Goal: Download file/media

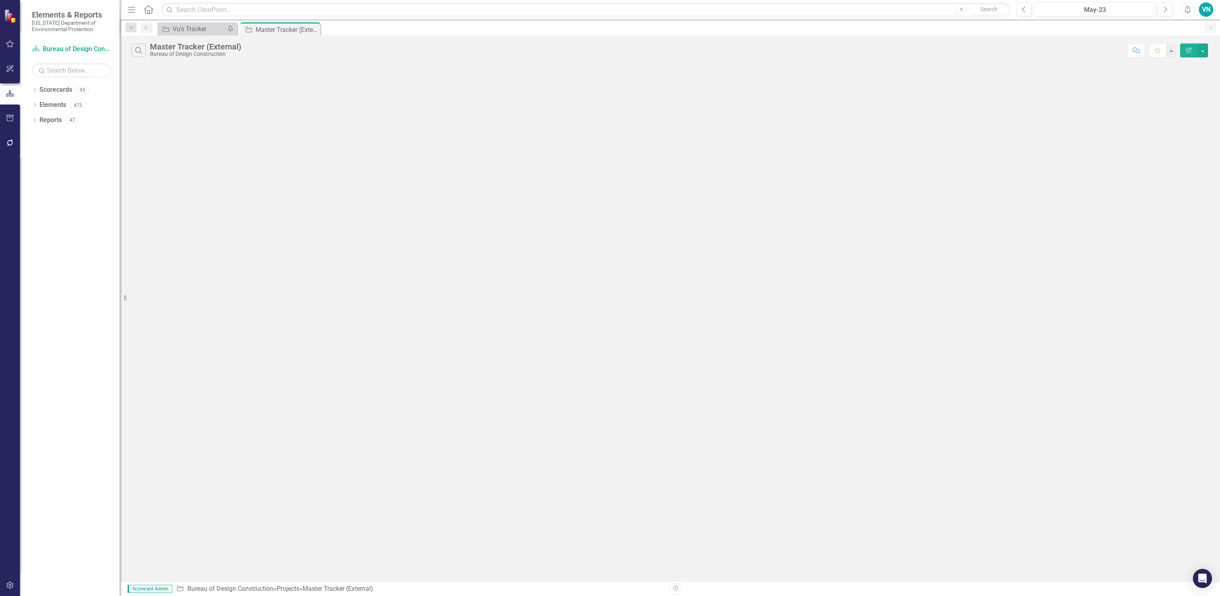
click at [173, 20] on div "Dropdown Search Project Vu's Tracker Pin Project Master Tracker (External) Pin …" at bounding box center [670, 28] width 1100 height 16
click at [171, 26] on link "Project Vu's Tracker" at bounding box center [192, 29] width 66 height 10
click at [142, 49] on icon "Search" at bounding box center [138, 50] width 9 height 7
click at [178, 53] on input "text" at bounding box center [636, 50] width 973 height 15
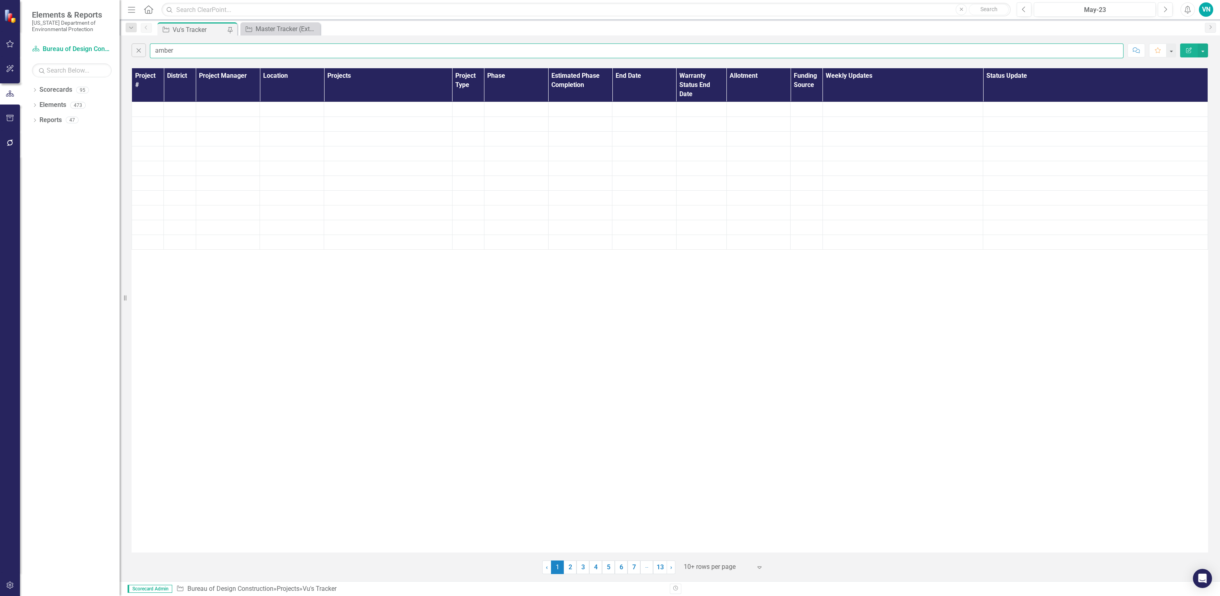
type input "amber"
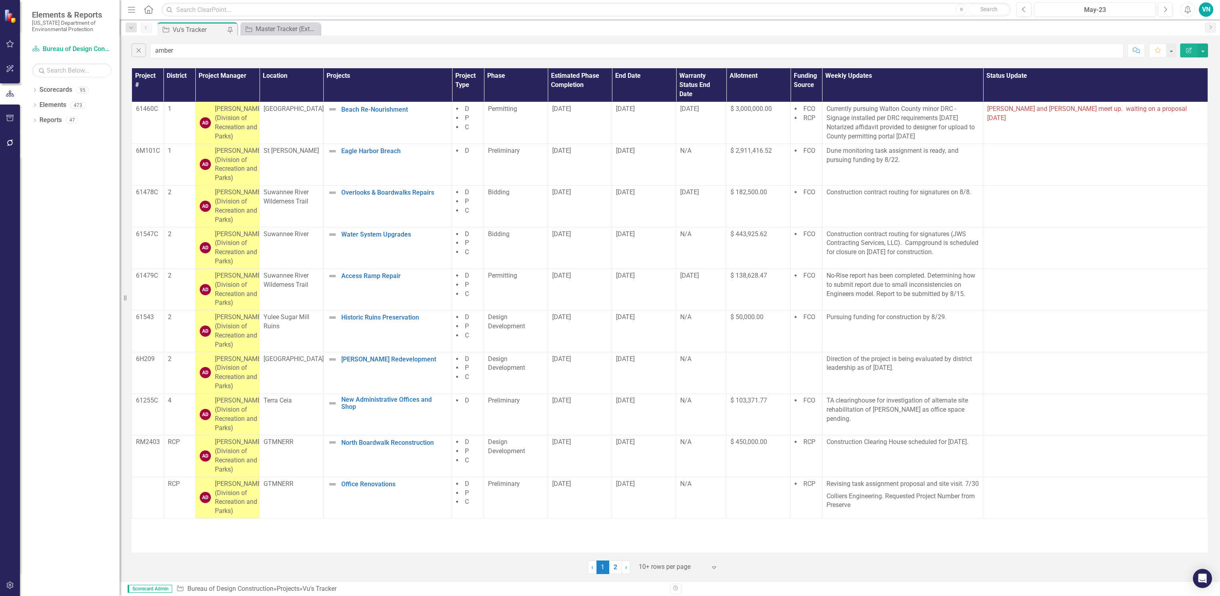
click at [683, 573] on div "10+ rows per page" at bounding box center [673, 567] width 76 height 14
click at [681, 549] on div "Display All Rows" at bounding box center [680, 553] width 75 height 9
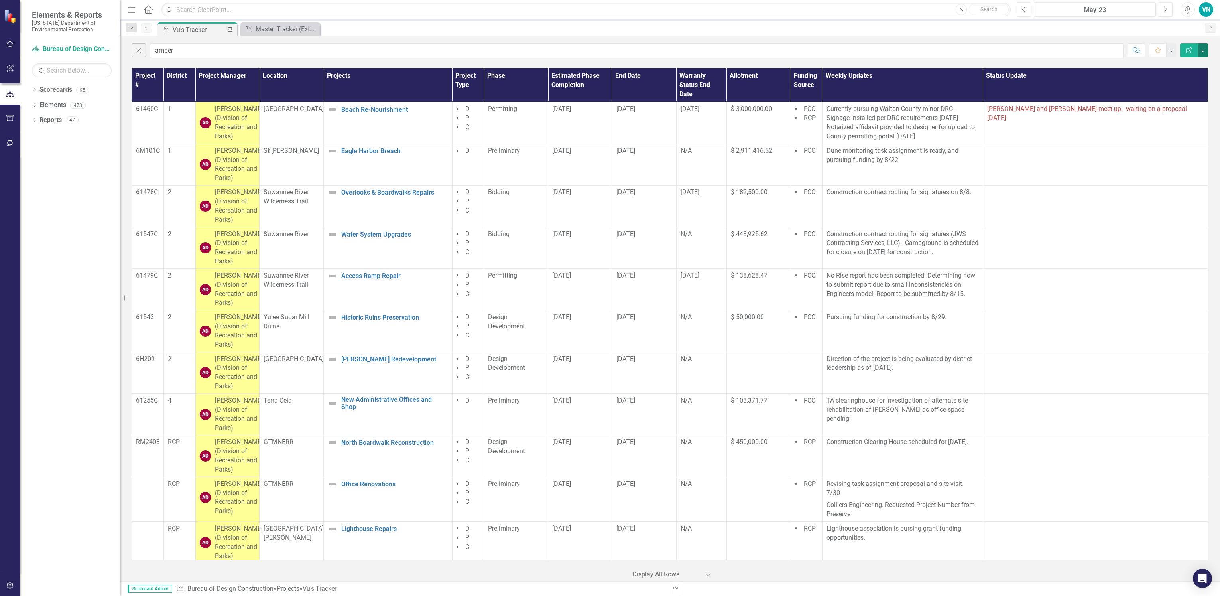
click at [1206, 46] on button "button" at bounding box center [1203, 50] width 10 height 14
click at [1169, 81] on link "PDF Export to PDF" at bounding box center [1175, 81] width 63 height 15
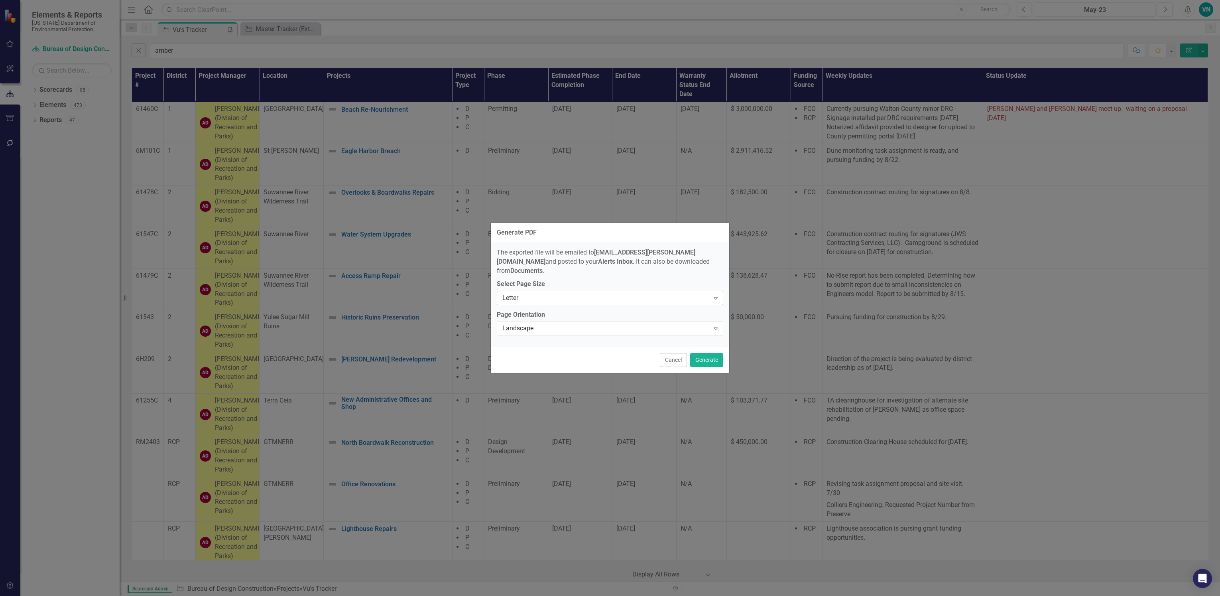
click at [530, 293] on div "Letter" at bounding box center [605, 297] width 207 height 9
click at [518, 341] on div "Tabloid" at bounding box center [612, 345] width 214 height 9
click at [696, 353] on button "Generate" at bounding box center [706, 360] width 33 height 14
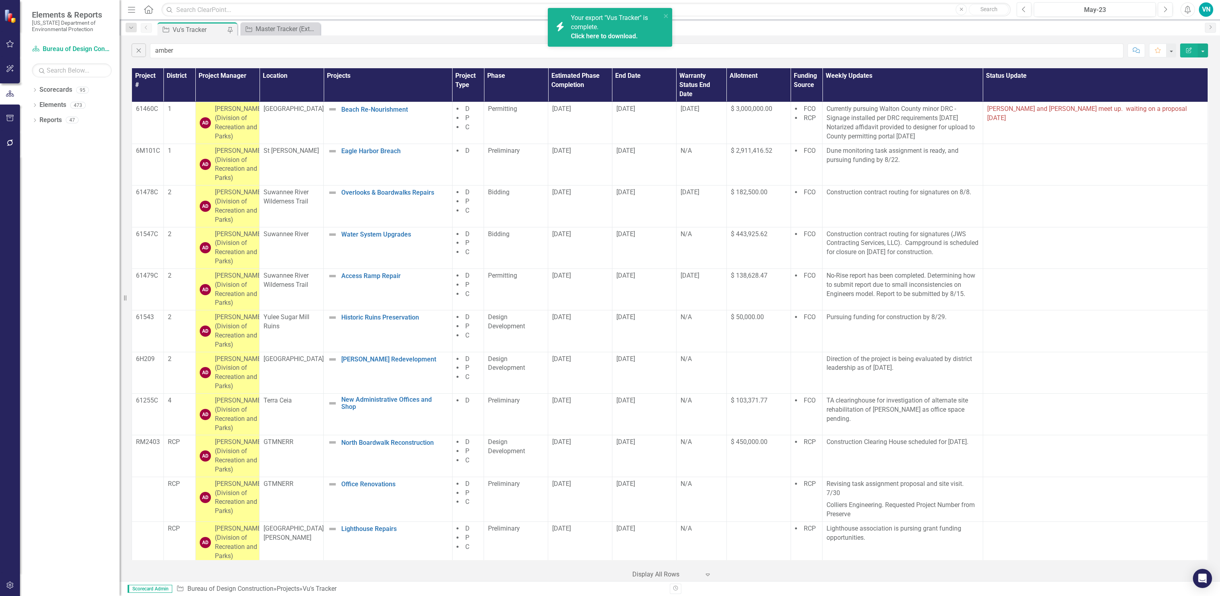
click at [593, 23] on span "Your export "Vus Tracker" is complete. Click here to download." at bounding box center [615, 27] width 88 height 27
click at [35, 89] on icon "Dropdown" at bounding box center [35, 90] width 6 height 4
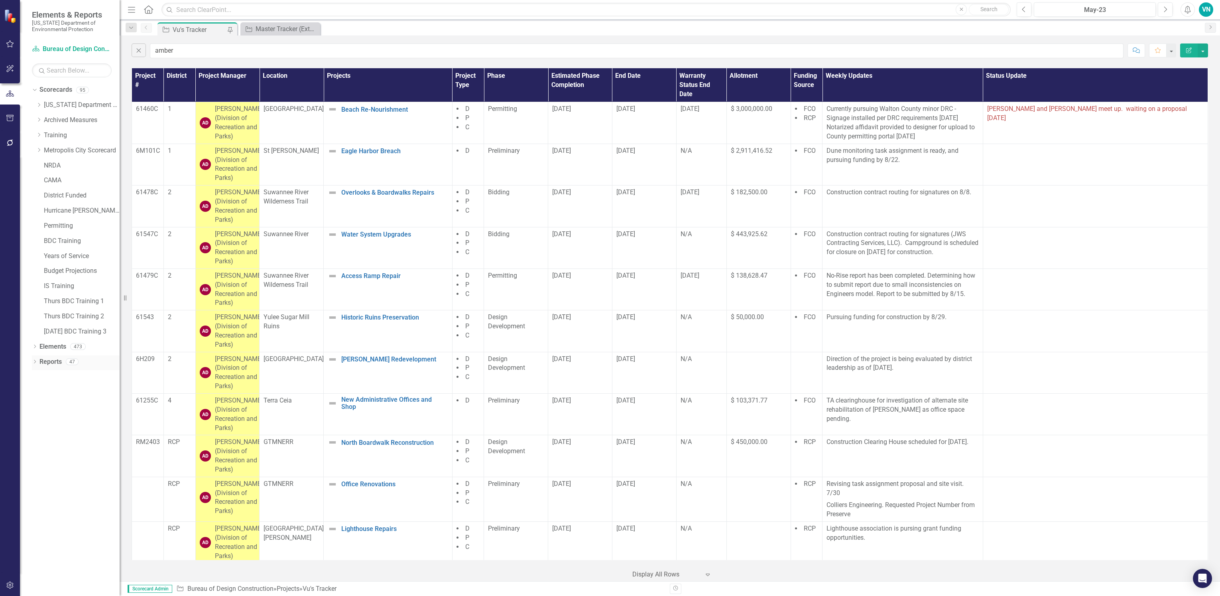
click at [35, 359] on div "Dropdown" at bounding box center [35, 362] width 6 height 7
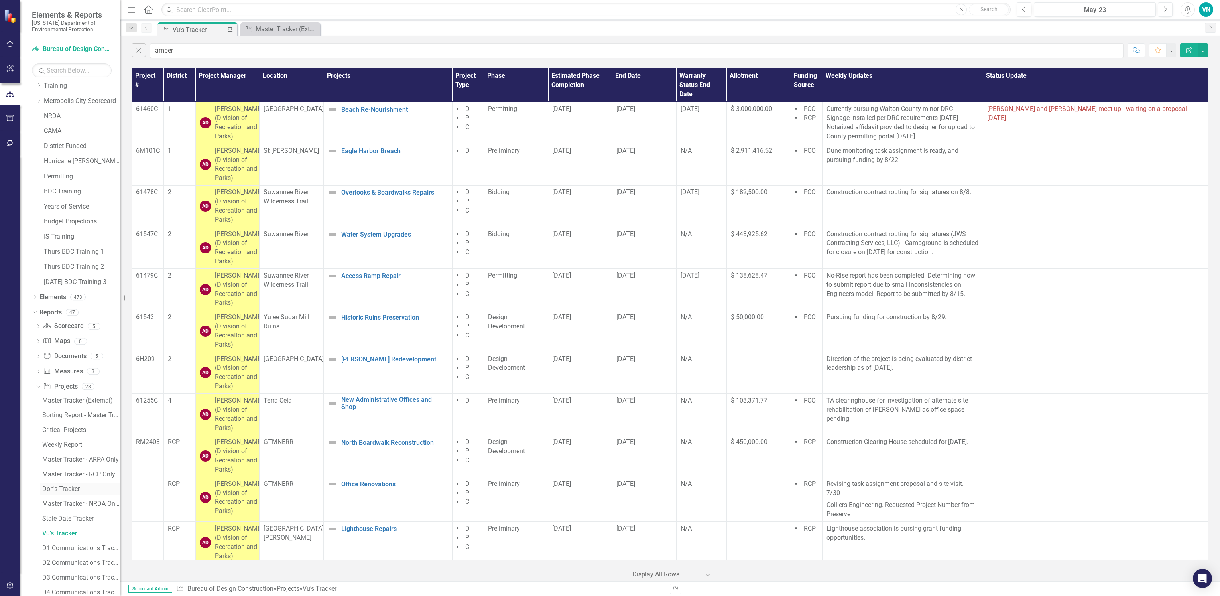
scroll to position [120, 0]
click at [71, 450] on div "Stale Date Tracker" at bounding box center [80, 447] width 77 height 7
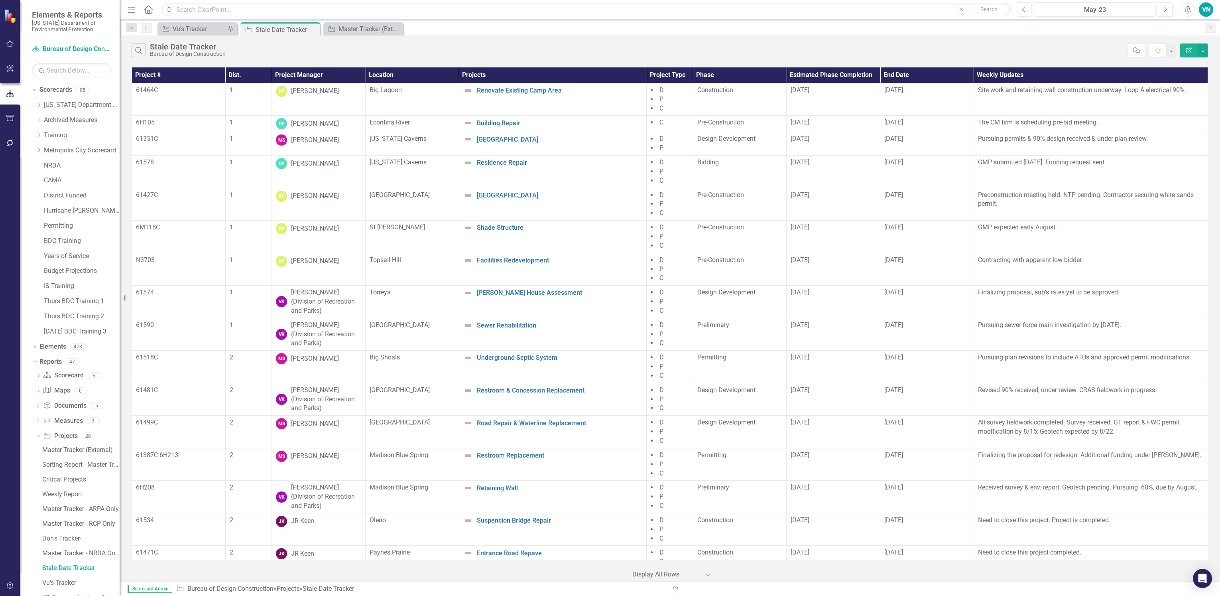
click at [320, 73] on th "Project Manager" at bounding box center [319, 75] width 94 height 16
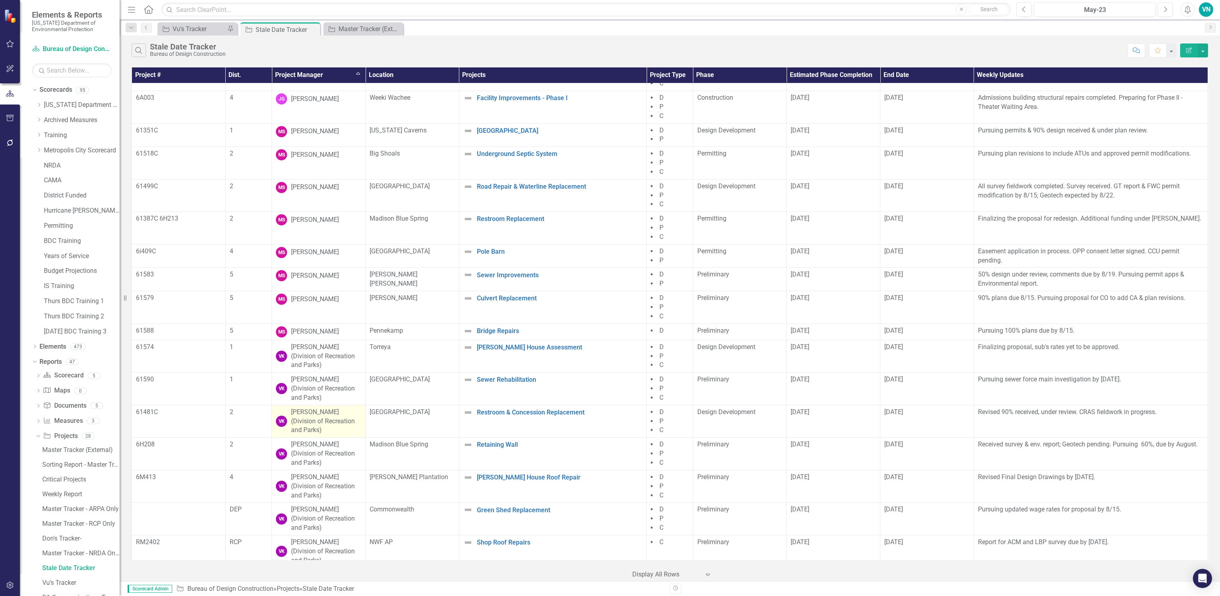
scroll to position [1656, 0]
